Goal: Task Accomplishment & Management: Use online tool/utility

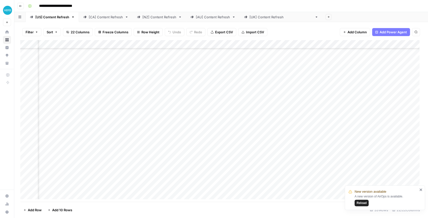
scroll to position [100, 643]
click at [365, 204] on span "Reload" at bounding box center [361, 203] width 10 height 5
click at [184, 157] on div "Add Column" at bounding box center [221, 121] width 402 height 162
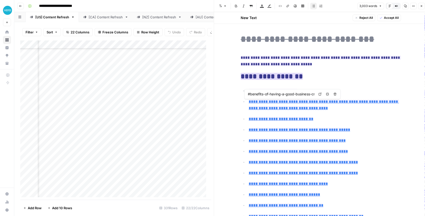
type input "#what-is-business-credit"
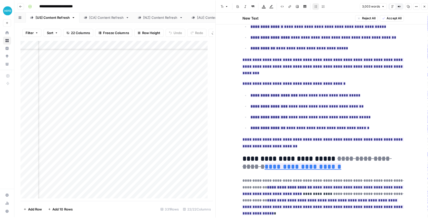
scroll to position [501, 0]
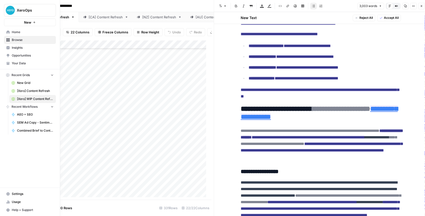
click at [24, 62] on span "Your Data" at bounding box center [33, 63] width 42 height 5
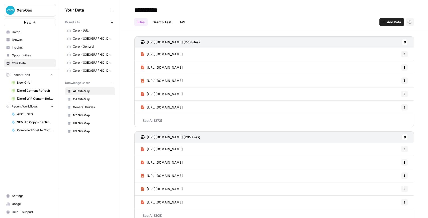
click at [92, 69] on span "Xero - [US]" at bounding box center [93, 70] width 40 height 5
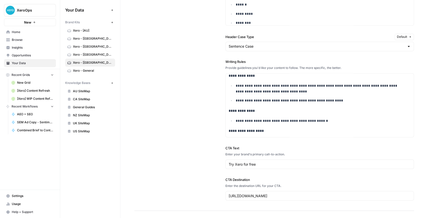
scroll to position [768, 0]
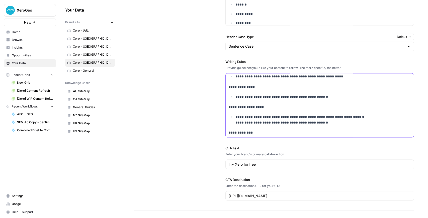
click at [324, 120] on p "**********" at bounding box center [321, 120] width 171 height 12
click at [247, 131] on p at bounding box center [323, 132] width 175 height 6
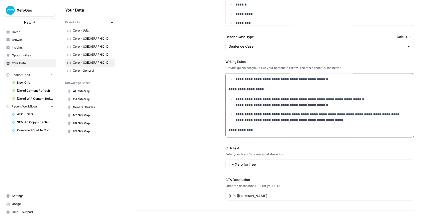
scroll to position [772, 0]
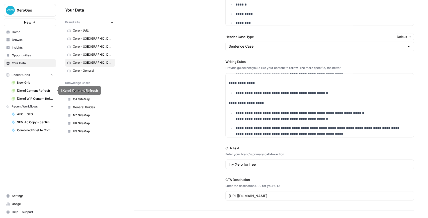
click at [37, 97] on span "[Xero] WIP Content Refresh" at bounding box center [35, 98] width 37 height 5
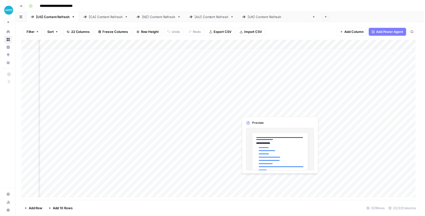
scroll to position [33, 601]
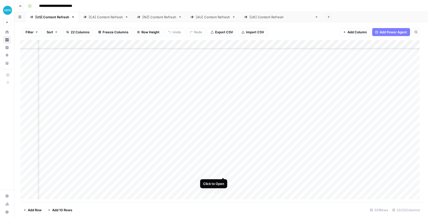
click at [222, 173] on div "Add Column" at bounding box center [221, 121] width 402 height 162
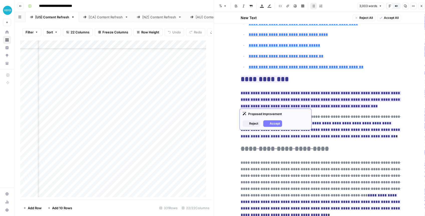
scroll to position [150, 0]
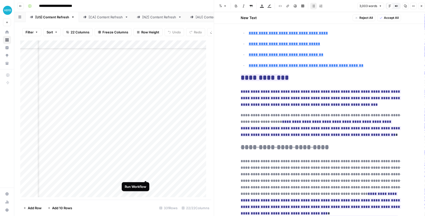
click at [145, 175] on div "Add Column" at bounding box center [114, 119] width 188 height 159
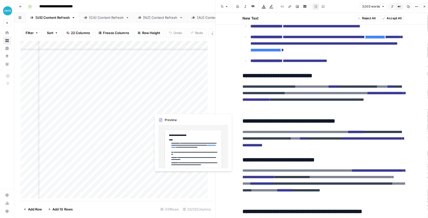
scroll to position [1420, 0]
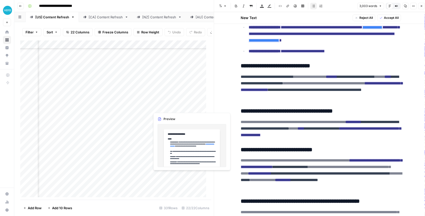
click at [422, 8] on button "Close" at bounding box center [421, 6] width 7 height 7
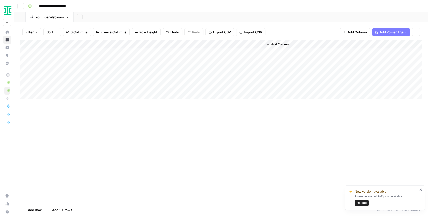
click at [364, 201] on span "Reload" at bounding box center [361, 203] width 10 height 5
click at [187, 67] on div "Add Column" at bounding box center [221, 69] width 402 height 59
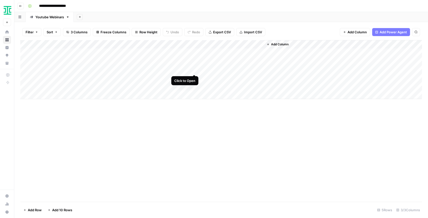
click at [193, 68] on div "Add Column" at bounding box center [221, 69] width 402 height 59
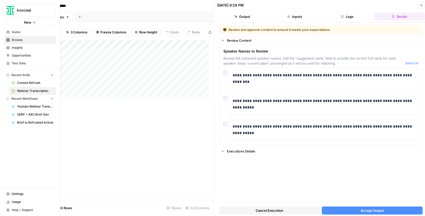
click at [20, 62] on span "Your Data" at bounding box center [33, 63] width 42 height 5
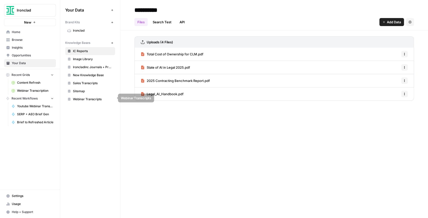
click at [102, 99] on span "Webinar Transcripts" at bounding box center [93, 99] width 40 height 5
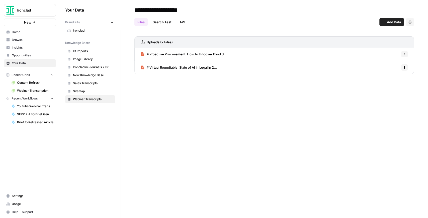
click at [30, 91] on span "Webinar Transcription" at bounding box center [35, 90] width 37 height 5
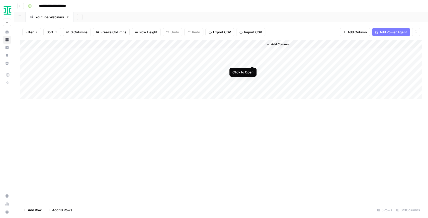
click at [252, 63] on div "Add Column" at bounding box center [221, 69] width 402 height 59
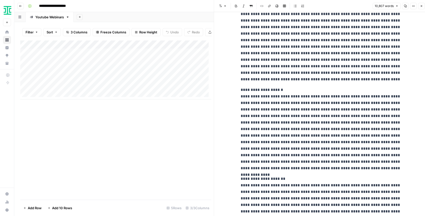
scroll to position [4478, 0]
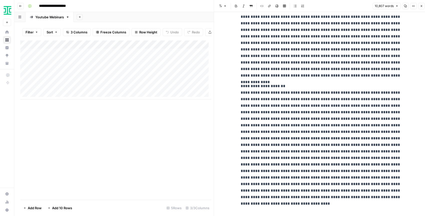
click at [421, 8] on button "Close" at bounding box center [421, 6] width 7 height 7
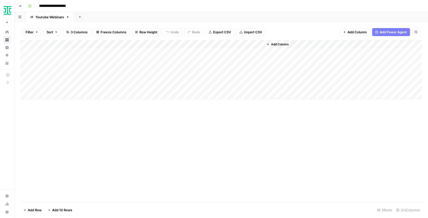
click at [252, 52] on div "Add Column" at bounding box center [221, 69] width 402 height 59
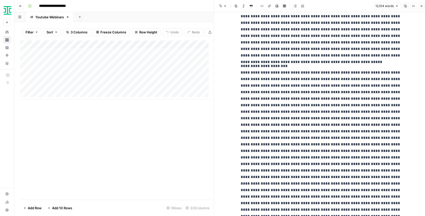
scroll to position [2991, 0]
drag, startPoint x: 308, startPoint y: 79, endPoint x: 304, endPoint y: 101, distance: 22.3
click at [304, 101] on p "**********" at bounding box center [321, 169] width 160 height 215
click at [298, 89] on p "**********" at bounding box center [321, 169] width 160 height 215
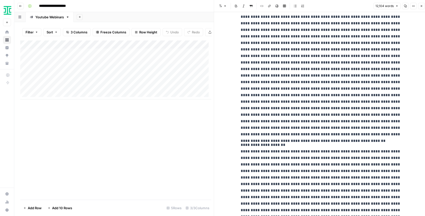
scroll to position [3375, 0]
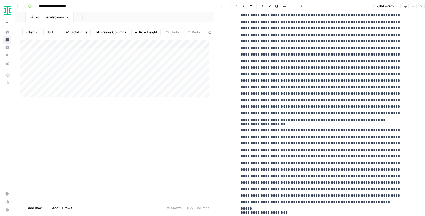
click at [422, 6] on icon "button" at bounding box center [422, 6] width 2 height 2
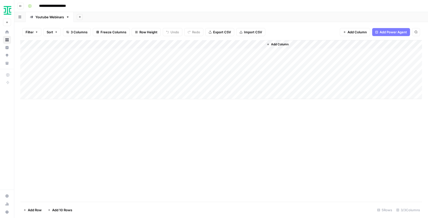
click at [252, 52] on div "Add Column" at bounding box center [221, 69] width 402 height 59
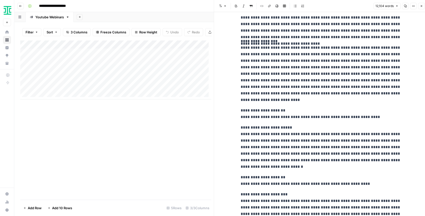
scroll to position [251, 0]
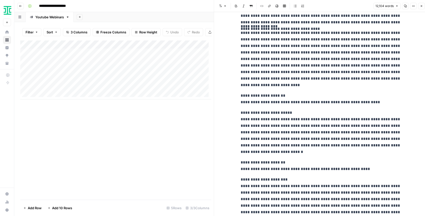
click at [421, 6] on icon "button" at bounding box center [421, 6] width 3 height 3
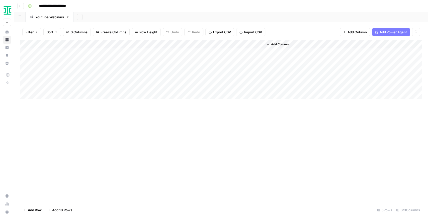
click at [192, 70] on div "Add Column" at bounding box center [221, 69] width 402 height 59
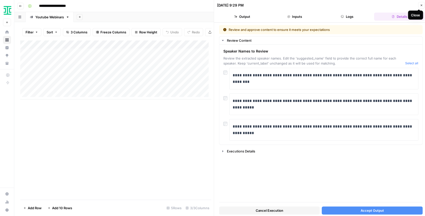
click at [422, 7] on button "Close" at bounding box center [421, 5] width 7 height 7
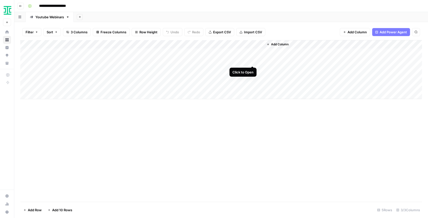
click at [250, 60] on div "Add Column" at bounding box center [221, 69] width 402 height 59
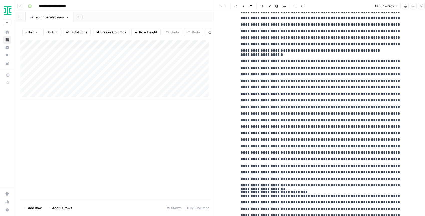
scroll to position [2456, 0]
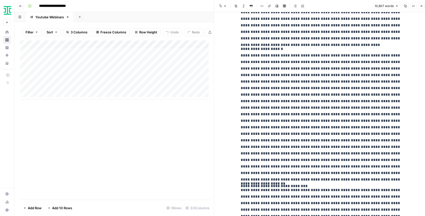
click at [7, 12] on img "Workspace: Ironclad" at bounding box center [7, 10] width 9 height 9
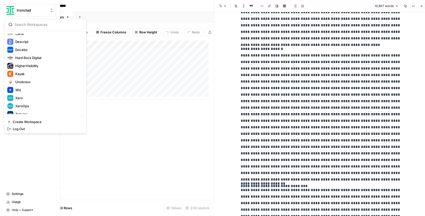
scroll to position [72, 0]
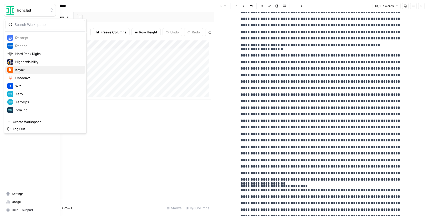
click at [30, 70] on span "Kayak" at bounding box center [48, 69] width 66 height 5
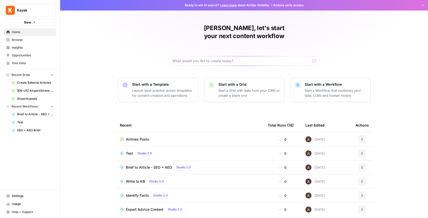
click at [25, 24] on span "New" at bounding box center [27, 22] width 7 height 5
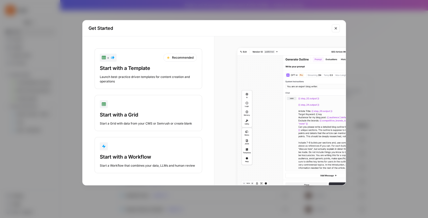
click at [147, 147] on div "button" at bounding box center [148, 146] width 97 height 8
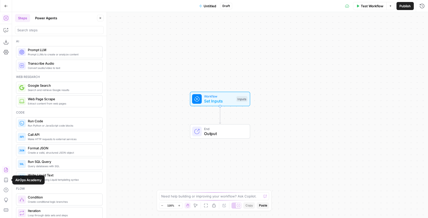
click at [7, 170] on icon "button" at bounding box center [6, 169] width 5 height 5
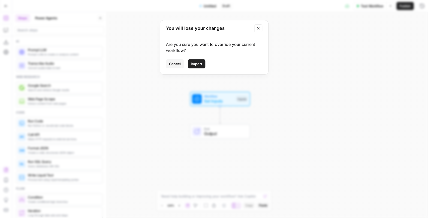
click at [196, 65] on span "Import" at bounding box center [197, 63] width 12 height 5
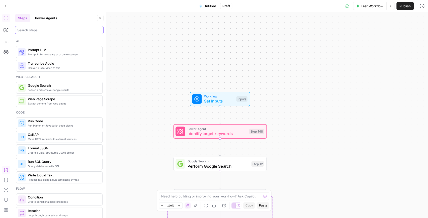
click at [40, 29] on input "search" at bounding box center [59, 30] width 84 height 5
click at [210, 7] on span "Untitled" at bounding box center [210, 6] width 13 height 5
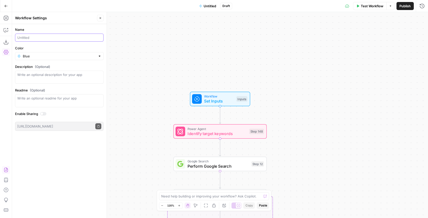
click at [57, 37] on input "Name" at bounding box center [59, 37] width 84 height 5
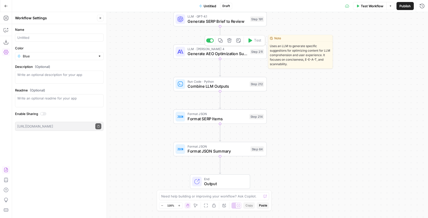
click at [202, 57] on div "LLM · Claude Sonnet 4 Generate AEO Optimization Suggestions Step 211 Copy step …" at bounding box center [219, 51] width 93 height 15
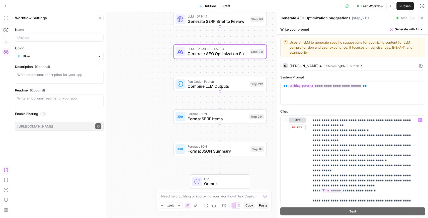
scroll to position [367, 0]
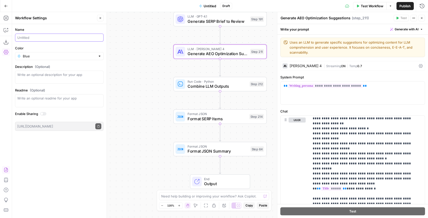
click at [65, 36] on input "Name" at bounding box center [59, 37] width 84 height 5
type input "A"
type input "SEO + AEO Brief Gen w/ FAQ"
click at [400, 8] on span "Publish" at bounding box center [404, 6] width 11 height 5
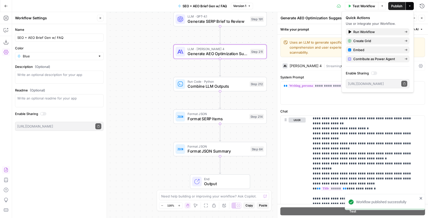
click at [4, 5] on icon "button" at bounding box center [6, 6] width 4 height 4
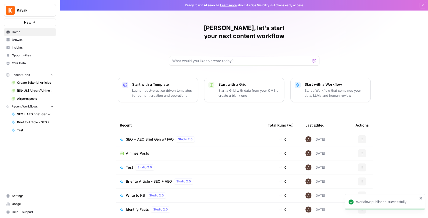
click at [39, 23] on button "New" at bounding box center [30, 23] width 52 height 8
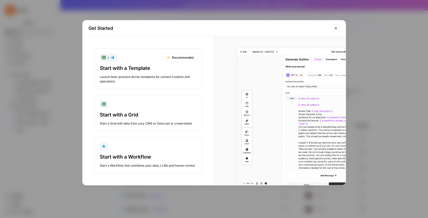
click at [151, 157] on div "Start with a Workflow" at bounding box center [148, 156] width 97 height 7
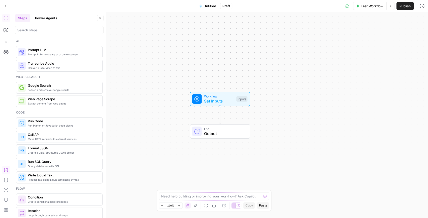
click at [6, 171] on icon "button" at bounding box center [6, 169] width 5 height 5
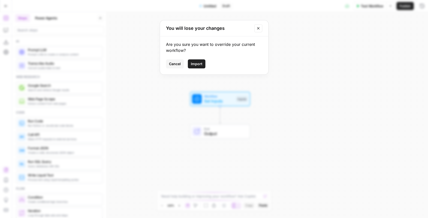
click at [201, 64] on span "Import" at bounding box center [197, 63] width 12 height 5
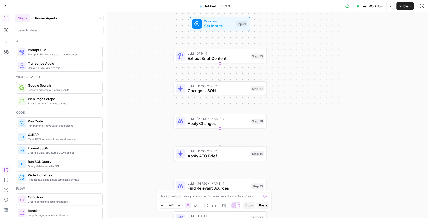
click at [207, 7] on span "Untitled" at bounding box center [210, 6] width 13 height 5
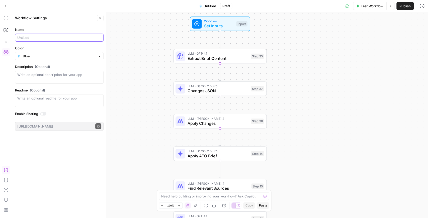
click at [51, 39] on input "Name" at bounding box center [59, 37] width 84 height 5
click at [91, 30] on label "Name" at bounding box center [59, 29] width 88 height 5
click at [91, 35] on input "SEO + AEO Brief to Article w/ FAQ" at bounding box center [59, 37] width 84 height 5
click at [399, 10] on div "Test Workflow Options Publish Run History" at bounding box center [340, 6] width 176 height 12
click at [401, 8] on span "Publish" at bounding box center [404, 6] width 11 height 5
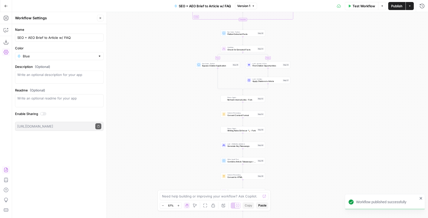
drag, startPoint x: 303, startPoint y: 80, endPoint x: 238, endPoint y: 165, distance: 107.1
click at [239, 164] on div "true false false true false true Workflow Set Inputs Inputs LLM · GPT-4.1 Extra…" at bounding box center [220, 115] width 416 height 206
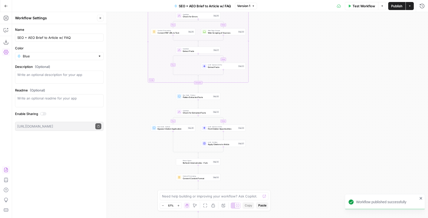
drag, startPoint x: 295, startPoint y: 82, endPoint x: 312, endPoint y: 159, distance: 78.5
click at [312, 158] on div "true false false true false true Workflow Set Inputs Inputs LLM · GPT-4.1 Extra…" at bounding box center [220, 115] width 416 height 206
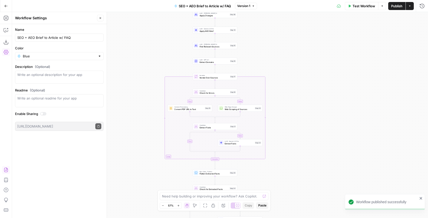
click at [307, 108] on div "true false false true false true Workflow Set Inputs Inputs LLM · GPT-4.1 Extra…" at bounding box center [220, 115] width 416 height 206
click at [82, 40] on div "SEO + AEO Brief to Article w/ FAQ" at bounding box center [59, 38] width 88 height 8
click at [86, 36] on input "SEO + AEO Brief to Article w/ FAQ & External links" at bounding box center [59, 37] width 84 height 5
type input "SEO + AEO Brief to Article w/ FAQ & External Links"
click at [393, 6] on span "Publish" at bounding box center [396, 6] width 11 height 5
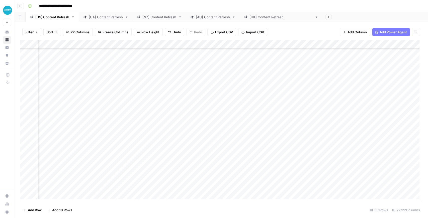
scroll to position [33, 601]
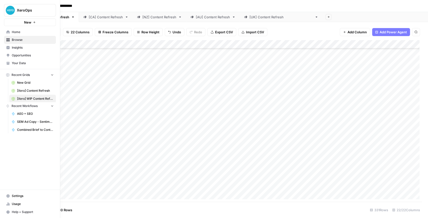
click at [10, 9] on img "Workspace: XeroOps" at bounding box center [10, 10] width 9 height 9
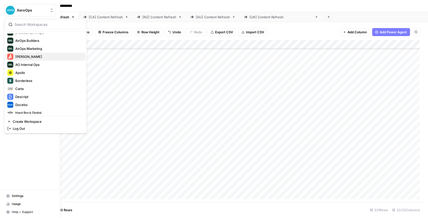
scroll to position [72, 0]
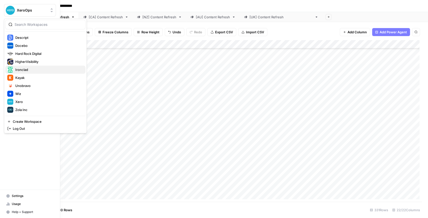
click at [34, 68] on span "Ironclad" at bounding box center [48, 69] width 66 height 5
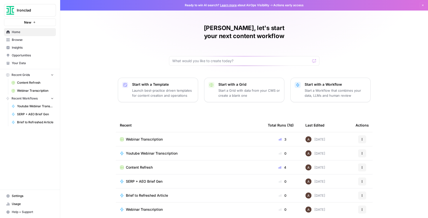
click at [42, 106] on span "Youtube Webinar Transcription" at bounding box center [35, 106] width 37 height 5
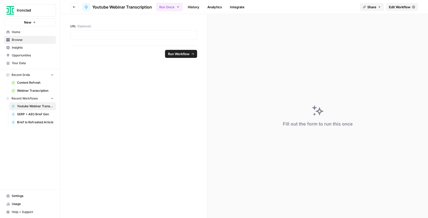
click at [400, 7] on span "Edit Workflow" at bounding box center [400, 7] width 22 height 5
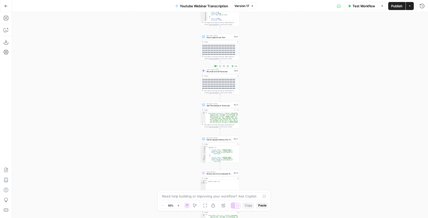
click at [218, 71] on span "Reconstruct Call Transcript" at bounding box center [220, 71] width 26 height 3
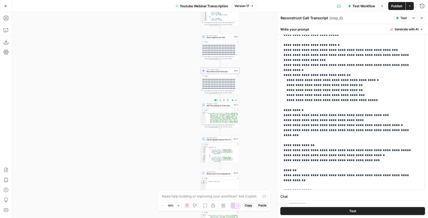
click at [225, 106] on span "Add Timestamps to Transcript" at bounding box center [220, 106] width 26 height 3
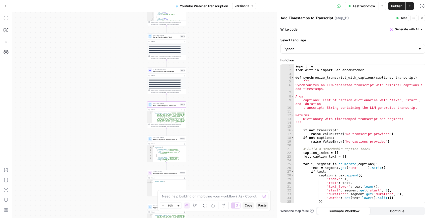
drag, startPoint x: 186, startPoint y: 123, endPoint x: 141, endPoint y: 121, distance: 45.6
click at [130, 122] on div "**********" at bounding box center [220, 115] width 416 height 206
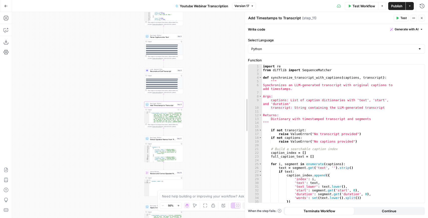
drag, startPoint x: 279, startPoint y: 107, endPoint x: 220, endPoint y: 111, distance: 58.8
click at [220, 111] on body "**********" at bounding box center [214, 109] width 428 height 218
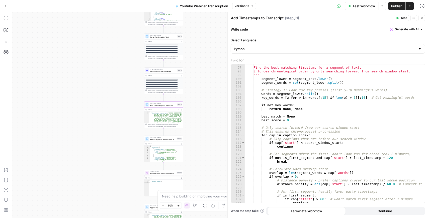
scroll to position [371, 0]
